Goal: Find specific page/section: Find specific page/section

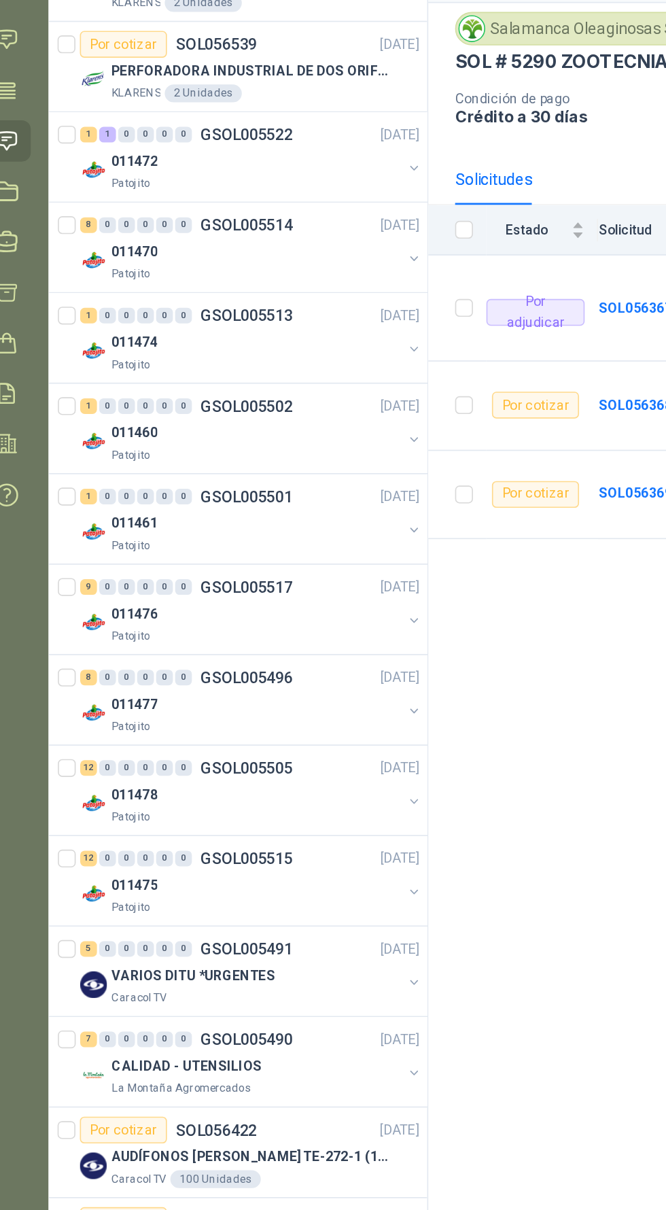
scroll to position [22, 0]
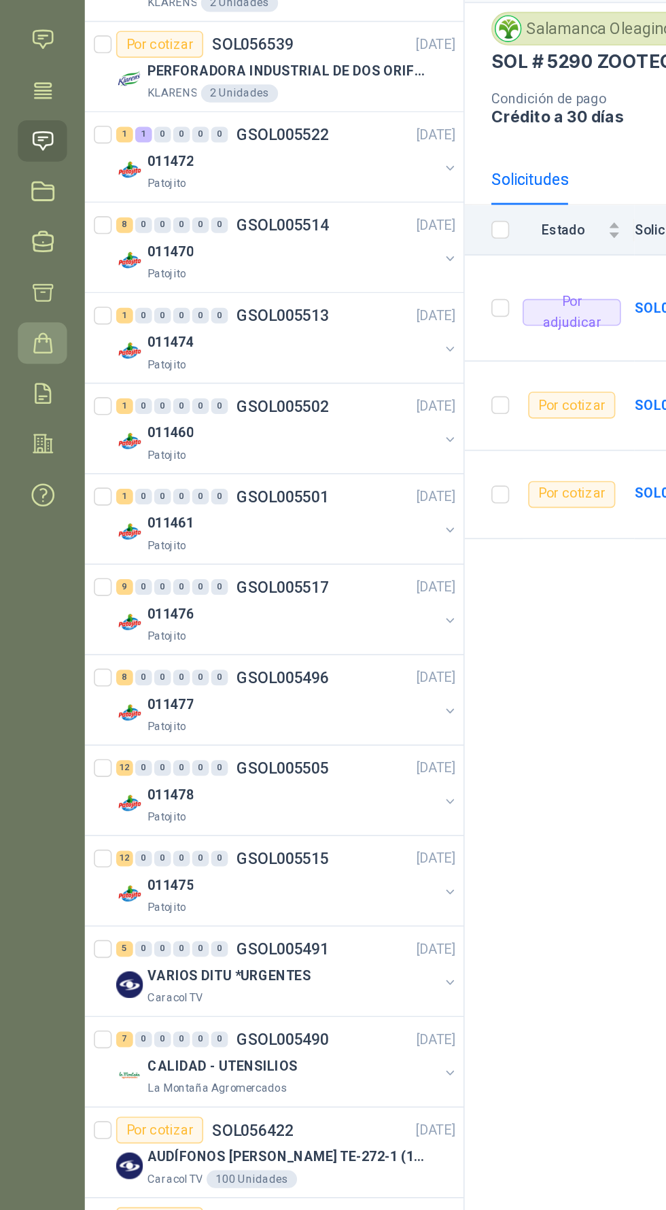
click at [24, 324] on icon at bounding box center [26, 330] width 11 height 12
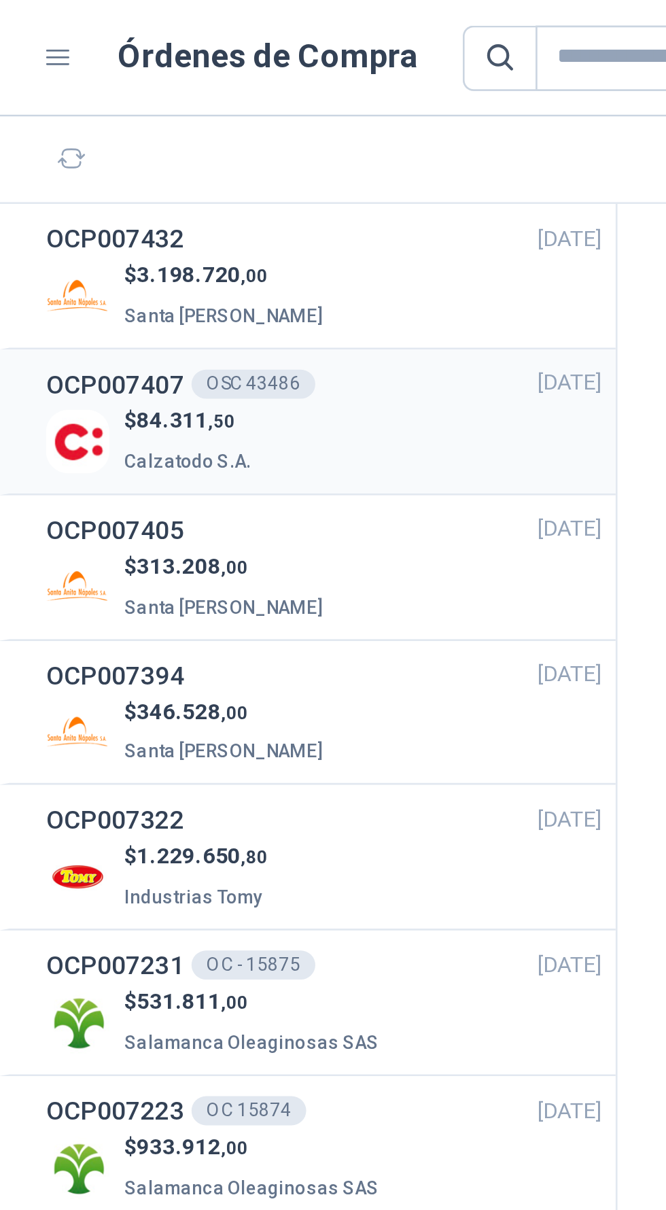
click at [114, 164] on p "Calzatodo S.A." at bounding box center [124, 171] width 50 height 15
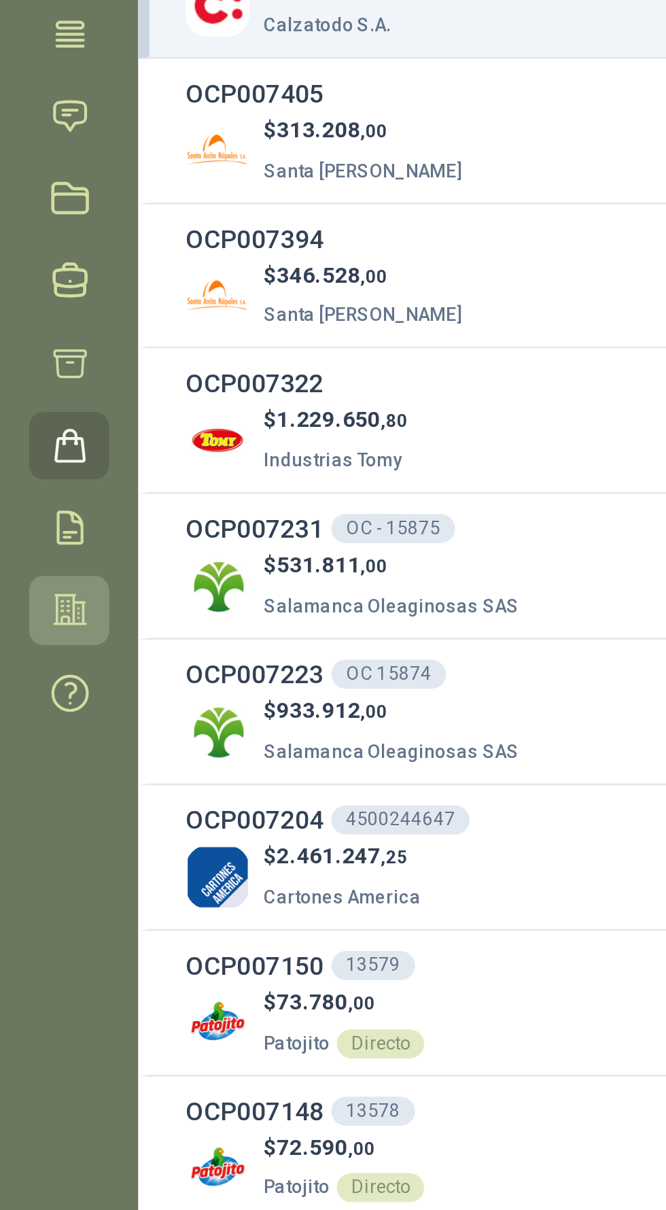
click at [25, 387] on icon at bounding box center [26, 390] width 14 height 14
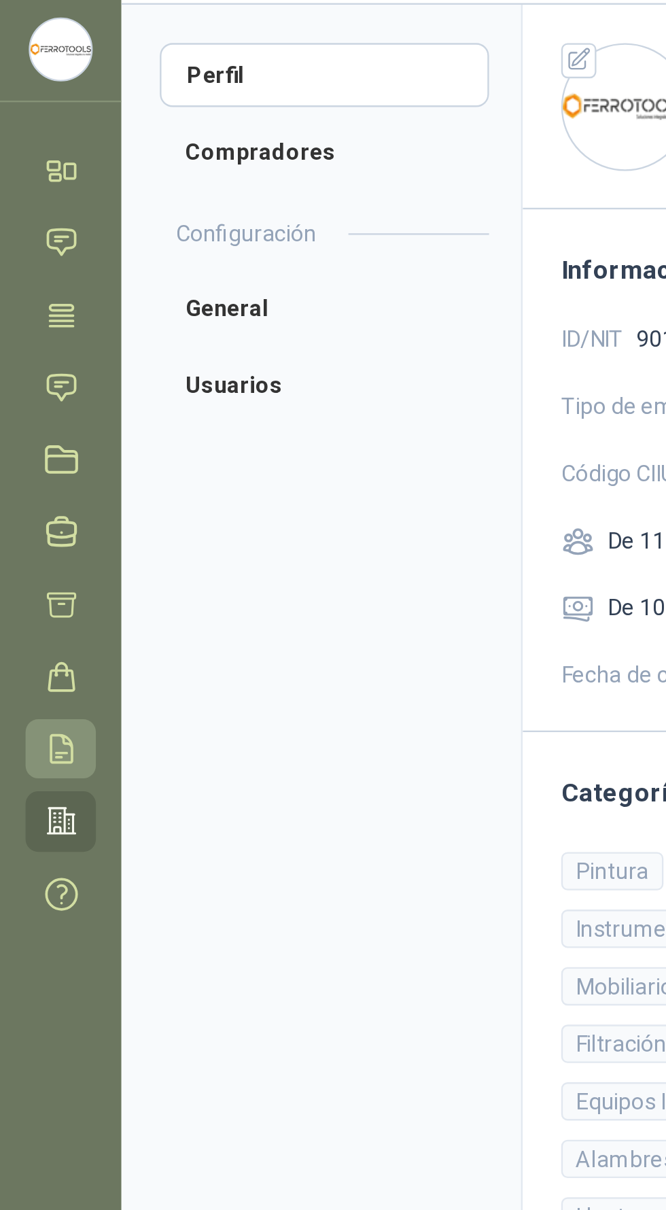
click at [24, 362] on icon at bounding box center [26, 360] width 9 height 12
